Goal: Information Seeking & Learning: Check status

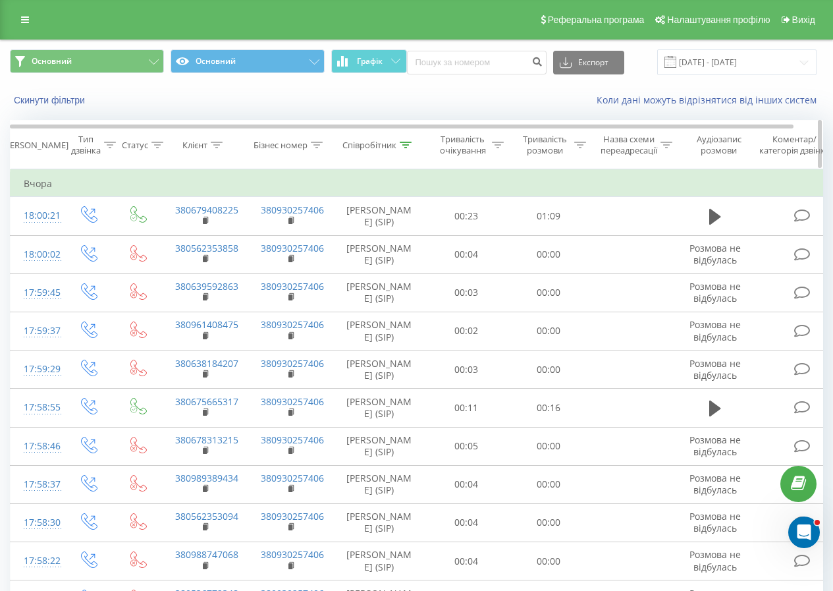
click at [406, 144] on icon at bounding box center [406, 145] width 12 height 7
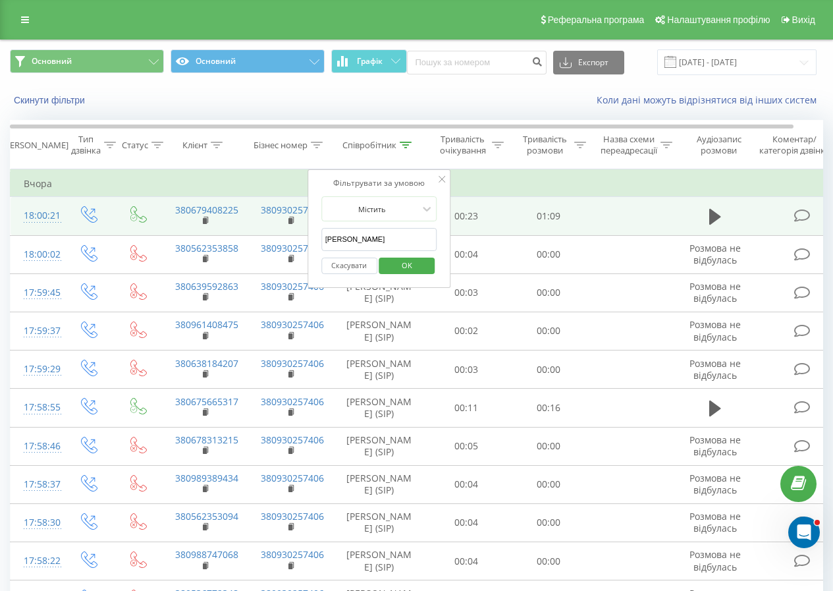
drag, startPoint x: 395, startPoint y: 244, endPoint x: 264, endPoint y: 238, distance: 131.2
type input "дво"
click button "OK" at bounding box center [407, 266] width 56 height 16
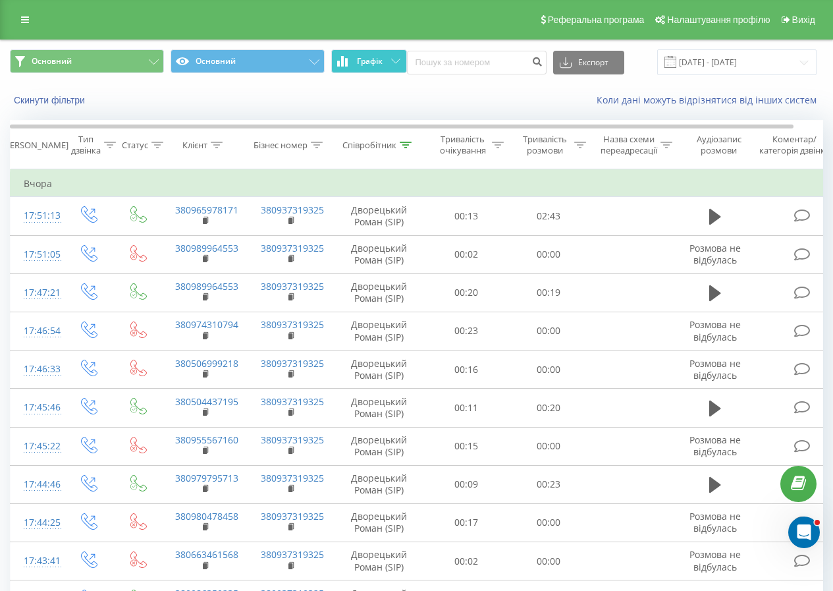
click at [377, 58] on span "Графік" at bounding box center [370, 61] width 26 height 9
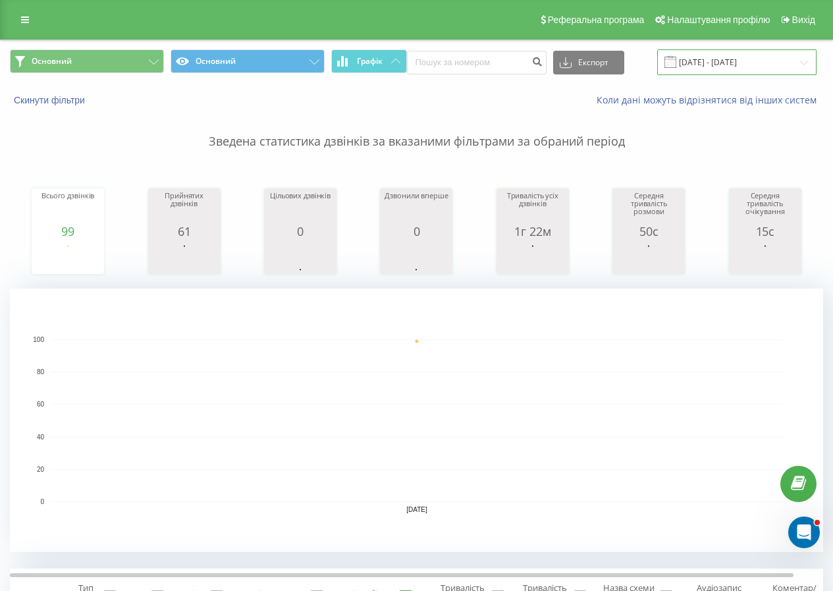
click at [749, 65] on input "[DATE] - [DATE]" at bounding box center [736, 62] width 159 height 26
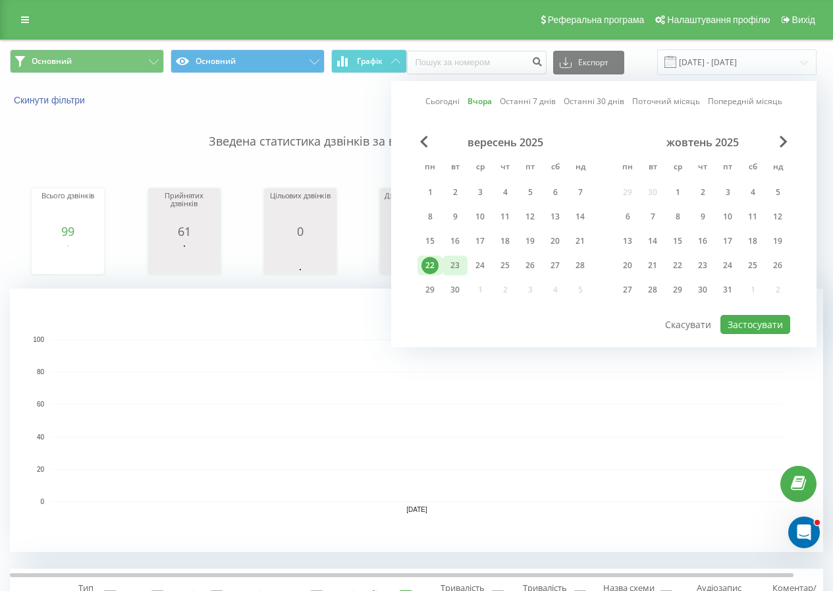
click at [454, 265] on div "23" at bounding box center [455, 265] width 17 height 17
click at [755, 326] on button "Застосувати" at bounding box center [756, 324] width 70 height 19
type input "[DATE] - [DATE]"
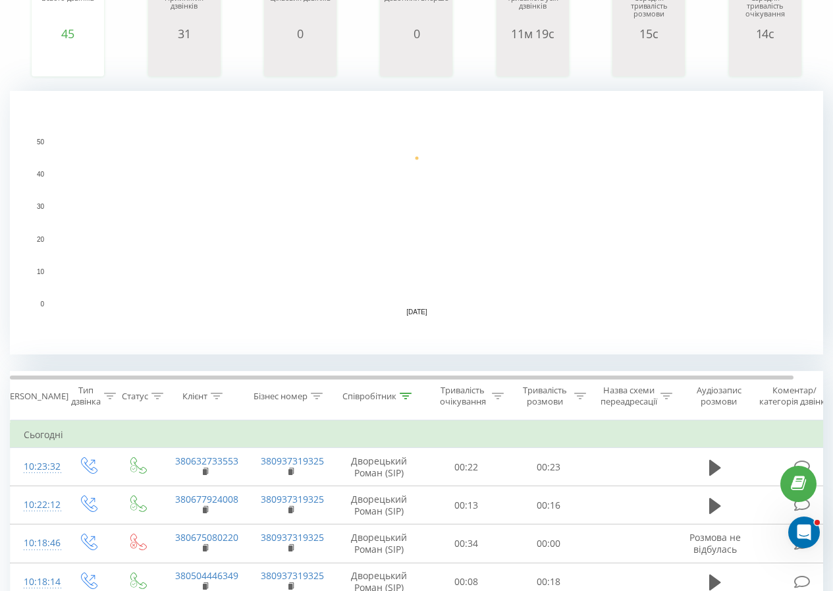
scroll to position [329, 0]
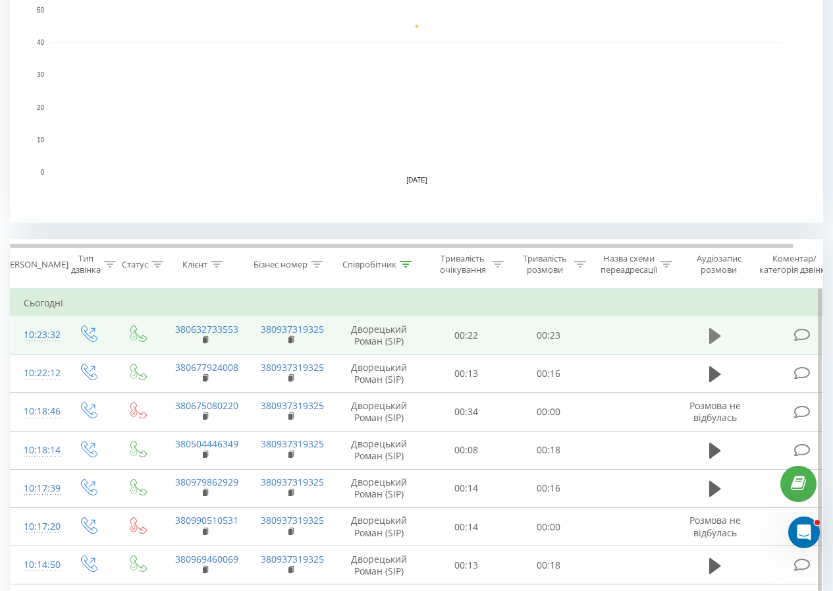
click at [714, 331] on icon at bounding box center [715, 335] width 12 height 16
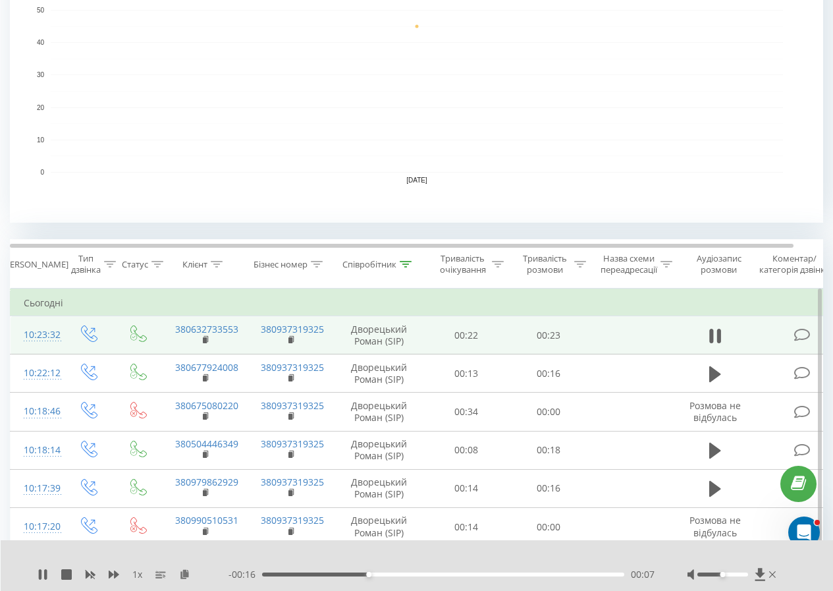
drag, startPoint x: 727, startPoint y: 576, endPoint x: 738, endPoint y: 573, distance: 11.0
click at [738, 573] on div at bounding box center [734, 574] width 92 height 13
drag, startPoint x: 727, startPoint y: 573, endPoint x: 750, endPoint y: 573, distance: 23.7
click at [748, 573] on div at bounding box center [723, 574] width 51 height 4
click at [762, 575] on icon at bounding box center [761, 574] width 10 height 13
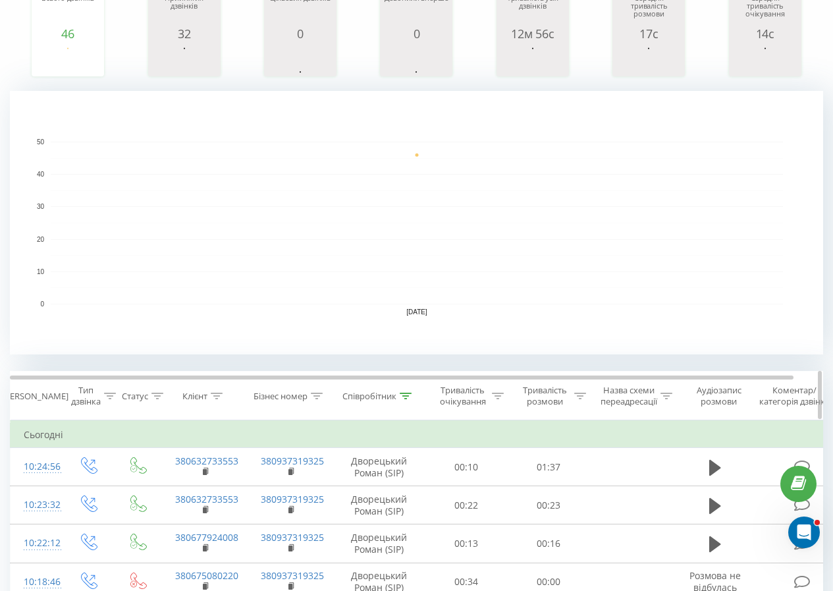
scroll to position [264, 0]
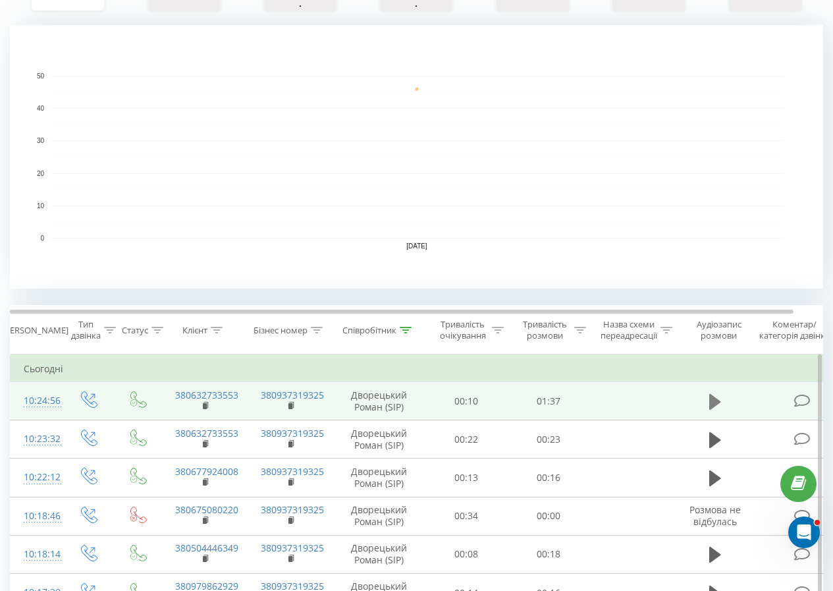
click at [710, 399] on icon at bounding box center [715, 401] width 12 height 16
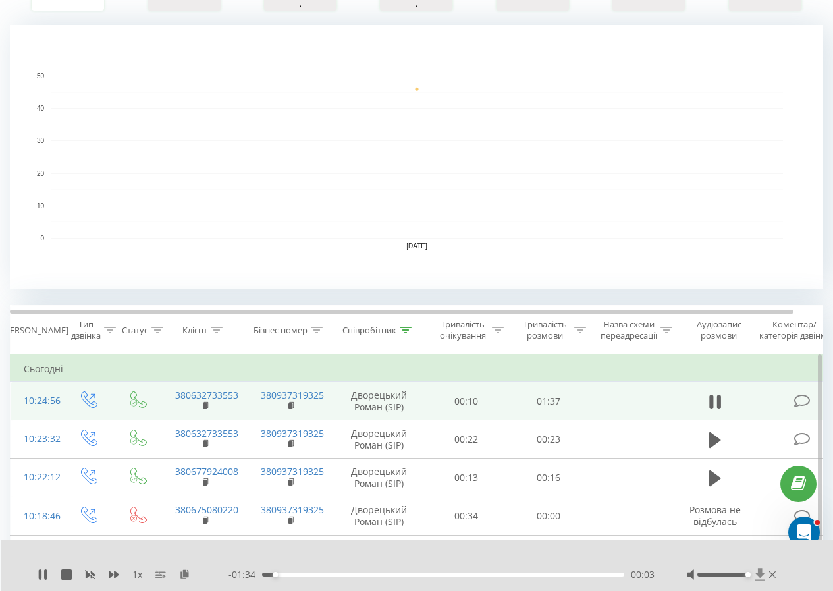
drag, startPoint x: 726, startPoint y: 574, endPoint x: 762, endPoint y: 571, distance: 35.7
click at [762, 571] on div at bounding box center [734, 574] width 92 height 13
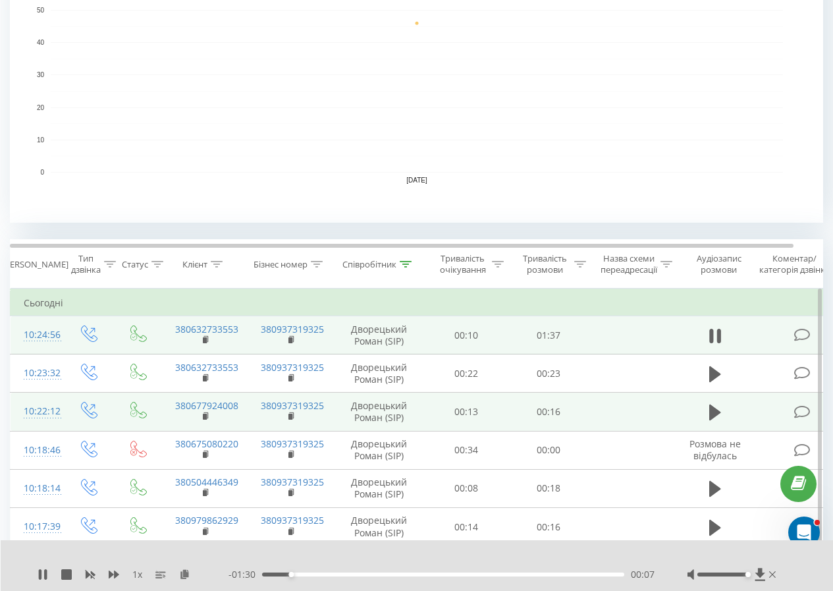
scroll to position [395, 0]
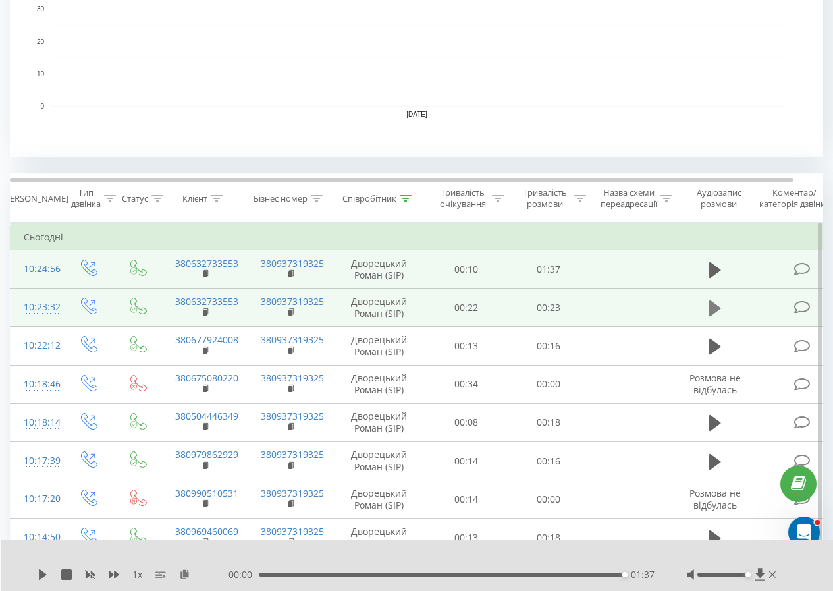
click at [717, 303] on icon at bounding box center [715, 308] width 12 height 18
drag, startPoint x: 738, startPoint y: 0, endPoint x: 518, endPoint y: 42, distance: 224.0
click at [518, 42] on rect "A chart." at bounding box center [417, 42] width 733 height 1
